Goal: Information Seeking & Learning: Check status

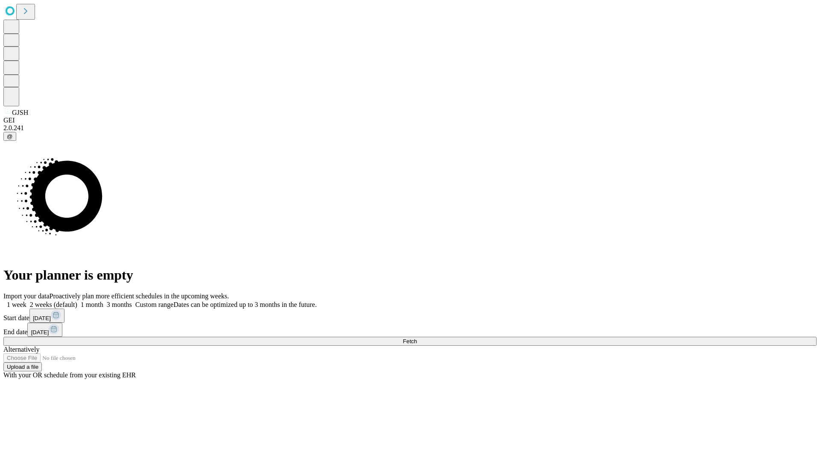
click at [417, 338] on span "Fetch" at bounding box center [410, 341] width 14 height 6
